Goal: Transaction & Acquisition: Purchase product/service

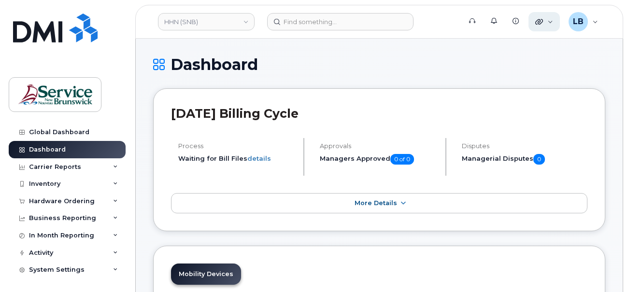
drag, startPoint x: 545, startPoint y: 19, endPoint x: 546, endPoint y: 29, distance: 10.2
click at [545, 19] on div "Quicklinks" at bounding box center [543, 21] width 31 height 19
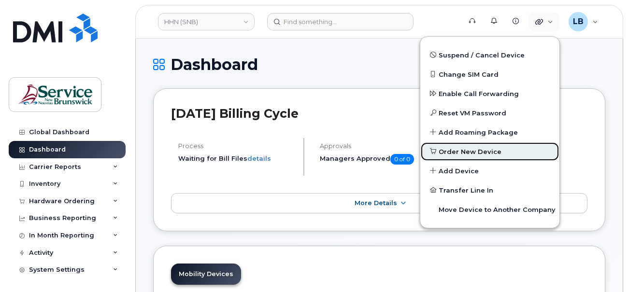
click at [479, 147] on span "Order New Device" at bounding box center [469, 152] width 63 height 10
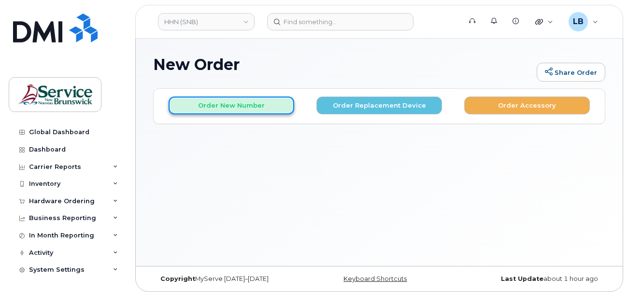
click at [240, 106] on button "Order New Number" at bounding box center [232, 106] width 126 height 18
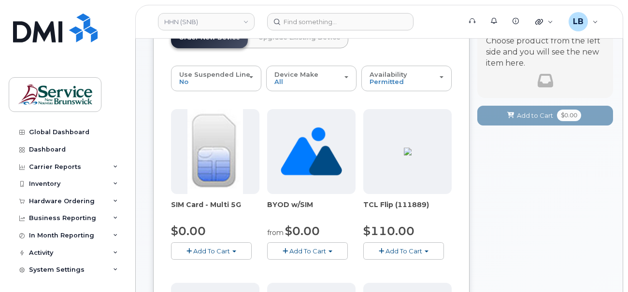
scroll to position [97, 0]
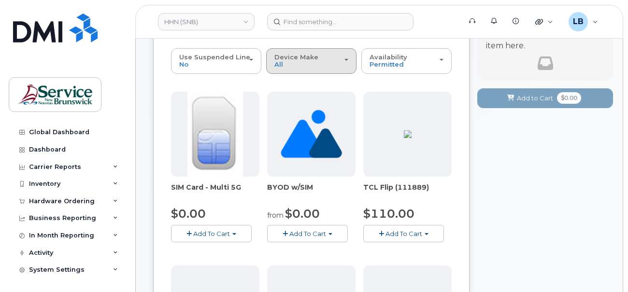
click at [338, 66] on div "Device Make All Aircard Android Cell Phone HUB iPhone Tablet Unknown" at bounding box center [311, 61] width 74 height 15
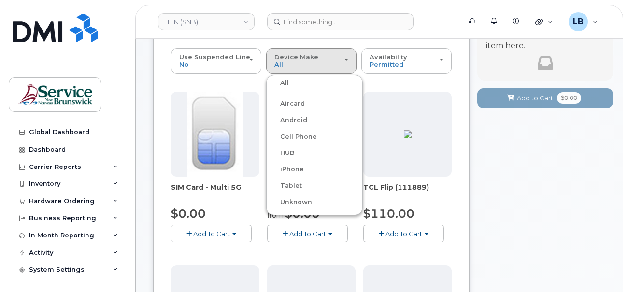
click at [302, 168] on label "iPhone" at bounding box center [285, 170] width 35 height 12
click at [0, 0] on input "iPhone" at bounding box center [0, 0] width 0 height 0
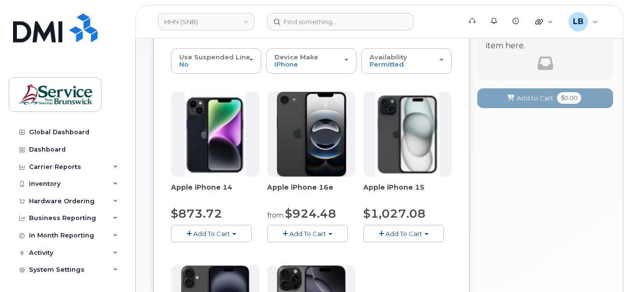
click at [329, 233] on button "Add To Cart" at bounding box center [307, 233] width 81 height 17
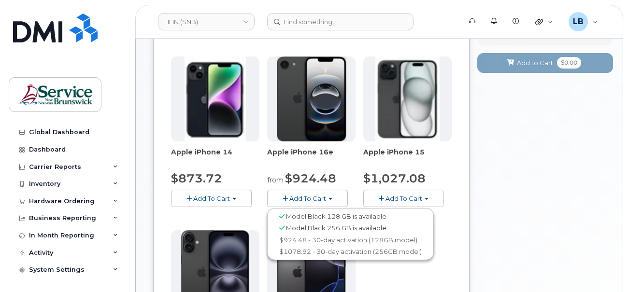
scroll to position [193, 0]
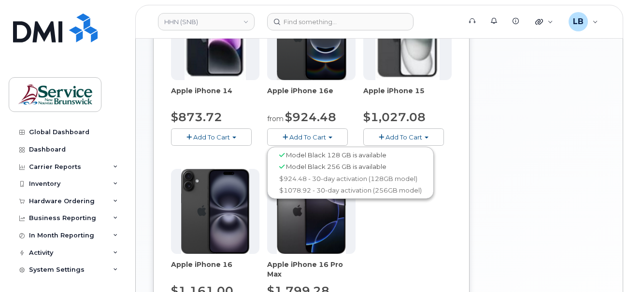
click at [547, 216] on div "Your Cart is Empty! Choose product from the left side and you will see the new …" at bounding box center [545, 146] width 136 height 503
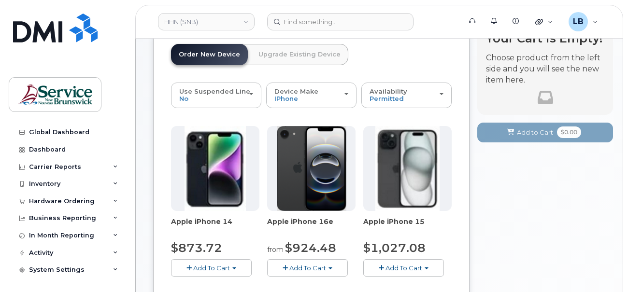
scroll to position [145, 0]
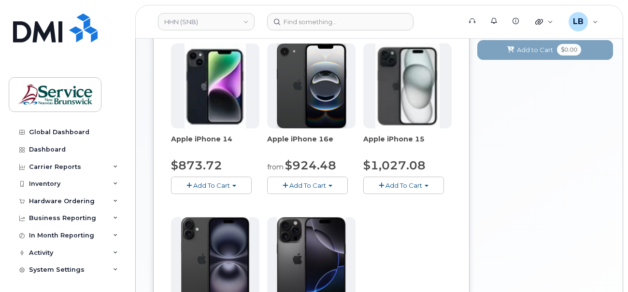
click at [420, 186] on span "Add To Cart" at bounding box center [403, 186] width 37 height 8
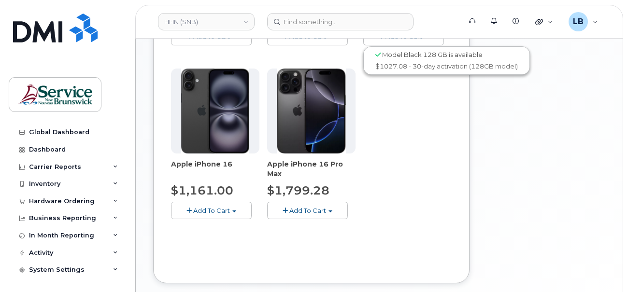
scroll to position [241, 0]
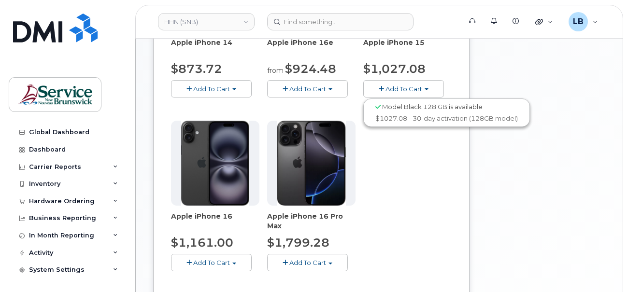
click at [335, 261] on button "Add To Cart" at bounding box center [307, 262] width 81 height 17
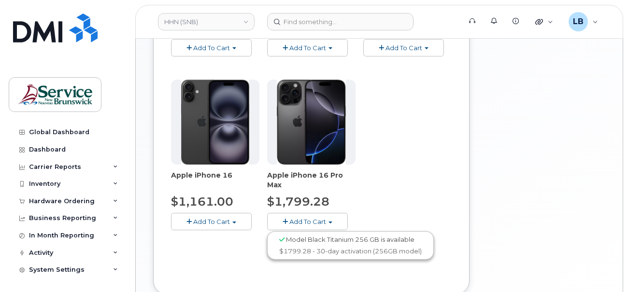
scroll to position [338, 0]
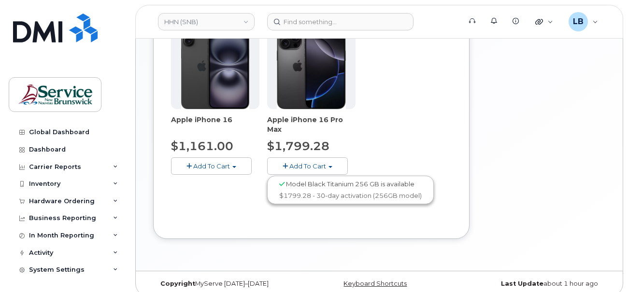
click at [349, 216] on div "Use Suspended Line No No change Yes Device Make All Aircard Android Cell Phone …" at bounding box center [311, 14] width 281 height 414
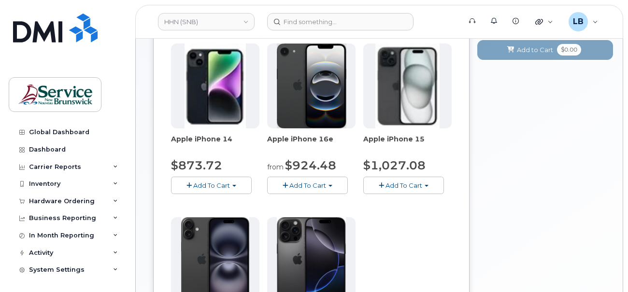
scroll to position [48, 0]
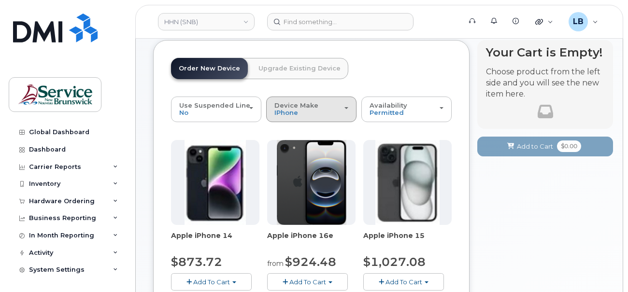
click at [327, 115] on div "Device Make All Aircard Android Cell Phone HUB iPhone Tablet Unknown" at bounding box center [311, 109] width 74 height 15
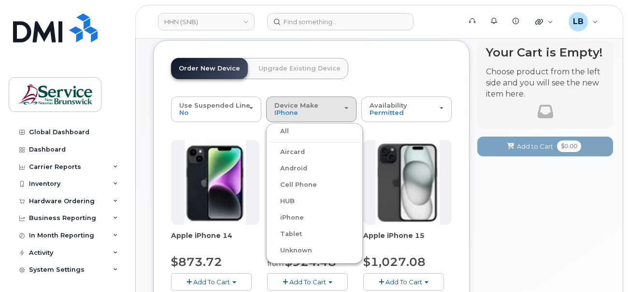
click at [283, 133] on label "All" at bounding box center [278, 132] width 20 height 12
click at [0, 0] on input "All" at bounding box center [0, 0] width 0 height 0
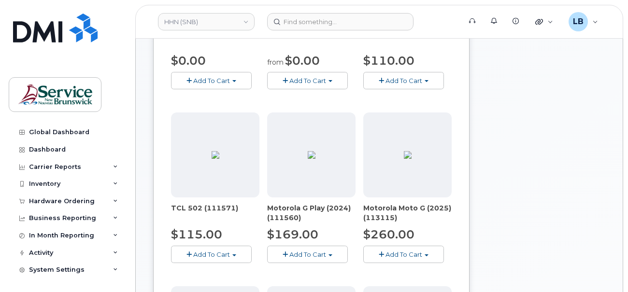
scroll to position [97, 0]
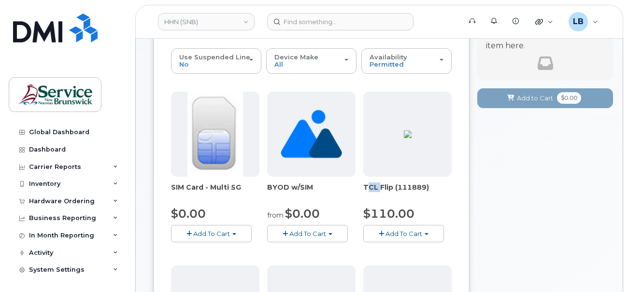
drag, startPoint x: 378, startPoint y: 187, endPoint x: 361, endPoint y: 187, distance: 16.9
